Goal: Information Seeking & Learning: Learn about a topic

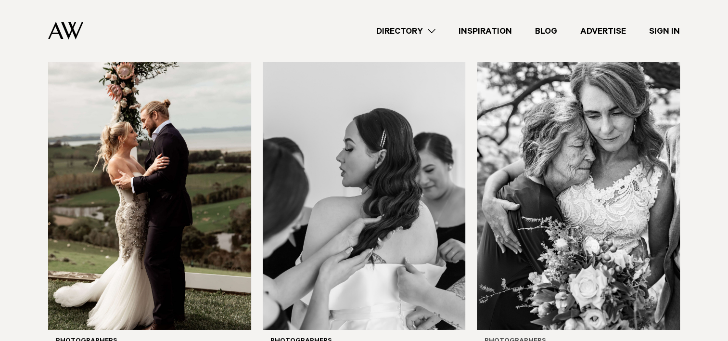
scroll to position [3256, 0]
click at [594, 152] on img at bounding box center [578, 193] width 203 height 272
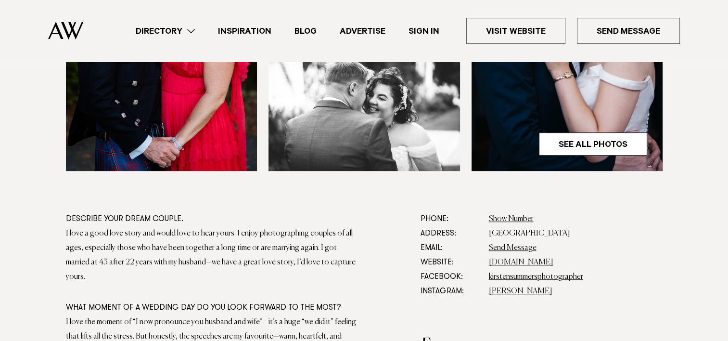
scroll to position [429, 0]
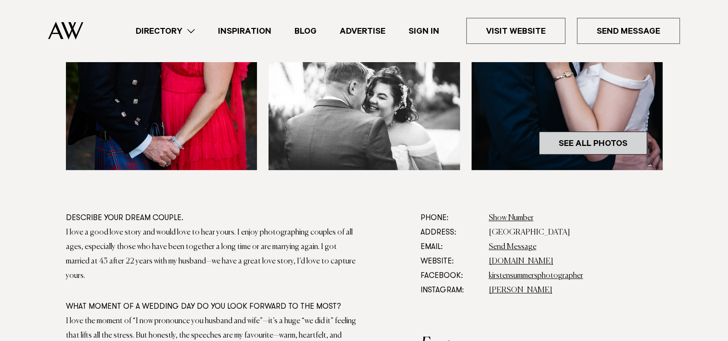
click at [563, 142] on link "See All Photos" at bounding box center [593, 142] width 108 height 23
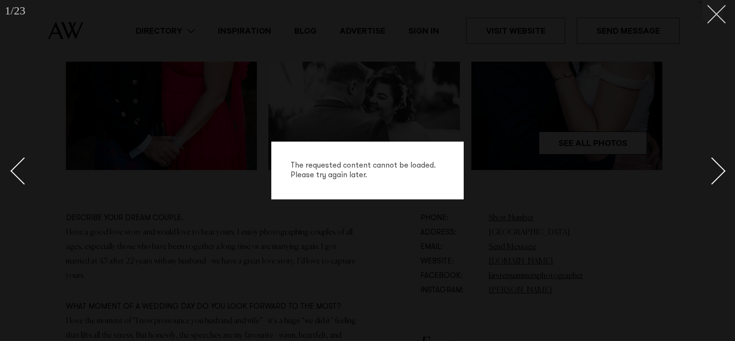
click at [714, 16] on line at bounding box center [716, 14] width 18 height 18
